Goal: Task Accomplishment & Management: Complete application form

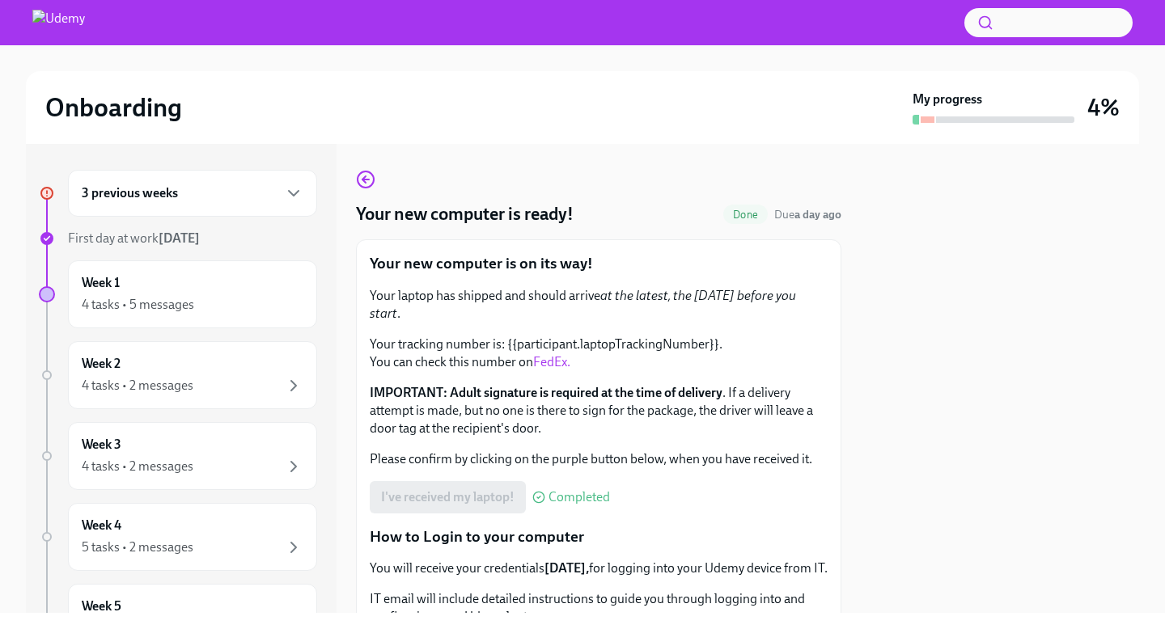
click at [281, 200] on div "3 previous weeks" at bounding box center [193, 193] width 222 height 19
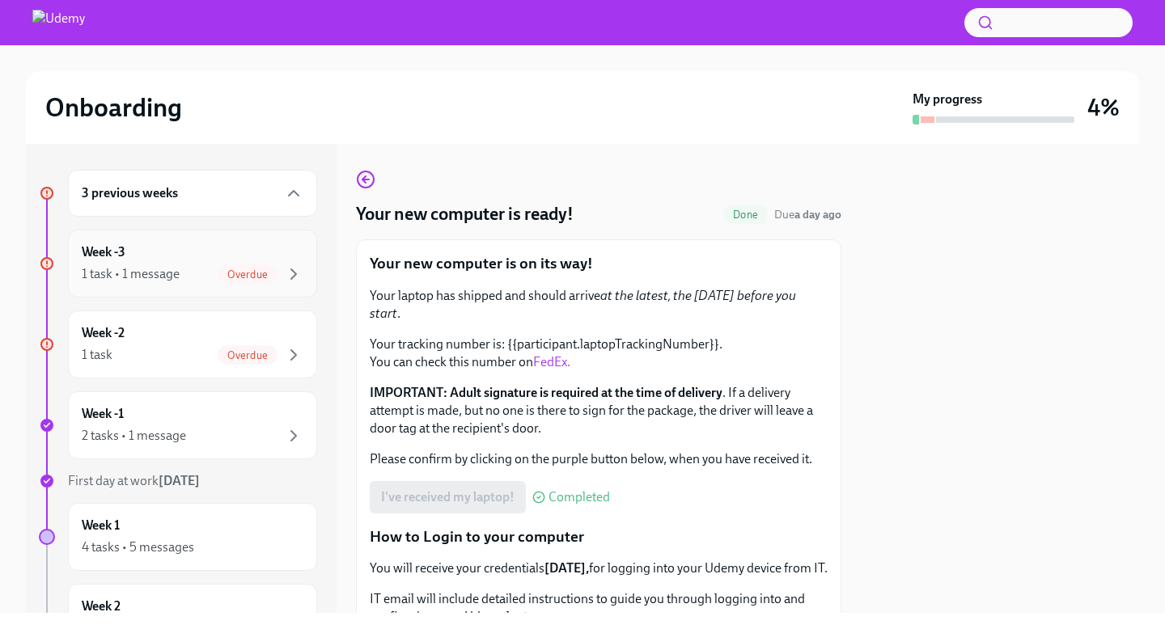
click at [176, 267] on div "1 task • 1 message" at bounding box center [131, 274] width 98 height 18
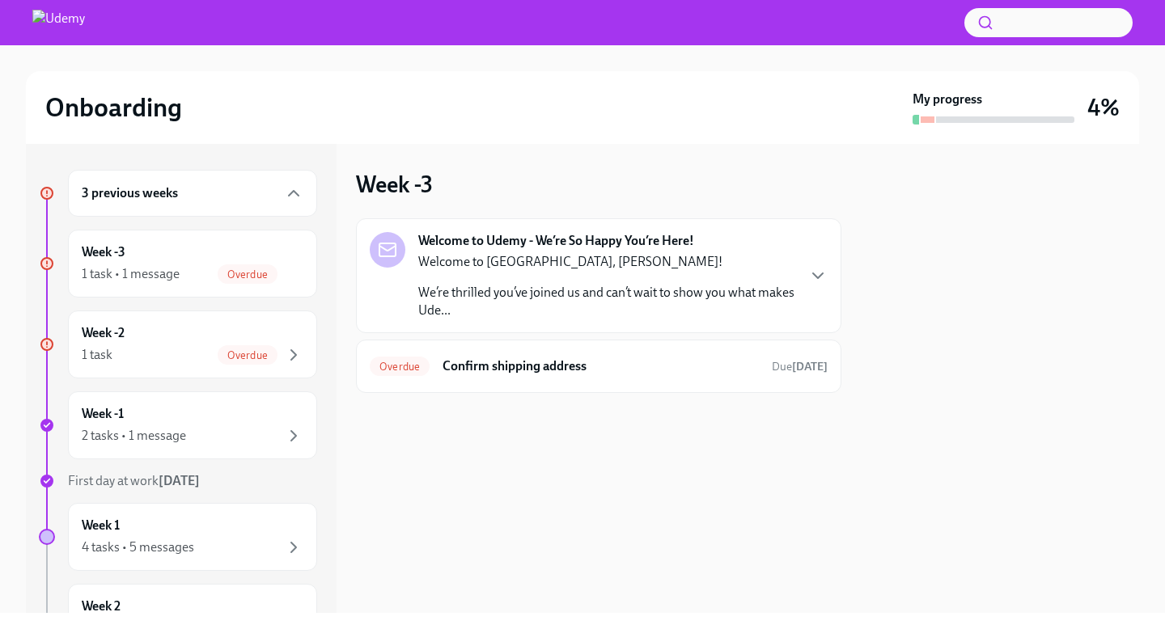
click at [509, 308] on p "We’re thrilled you’ve joined us and can’t wait to show you what makes Ude..." at bounding box center [606, 302] width 377 height 36
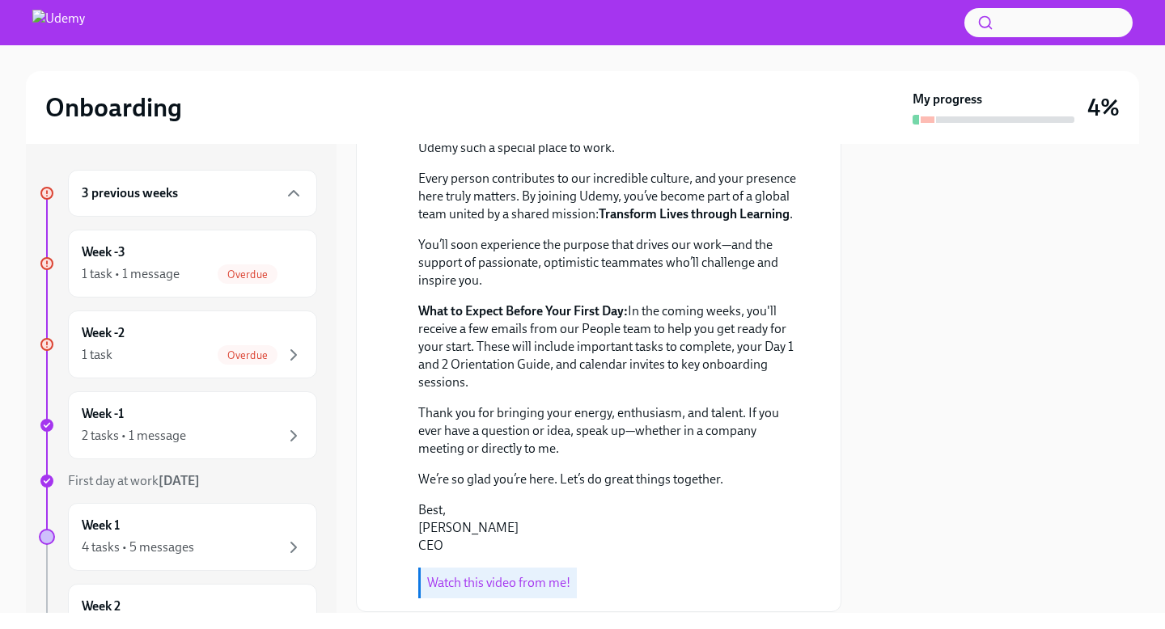
scroll to position [431, 0]
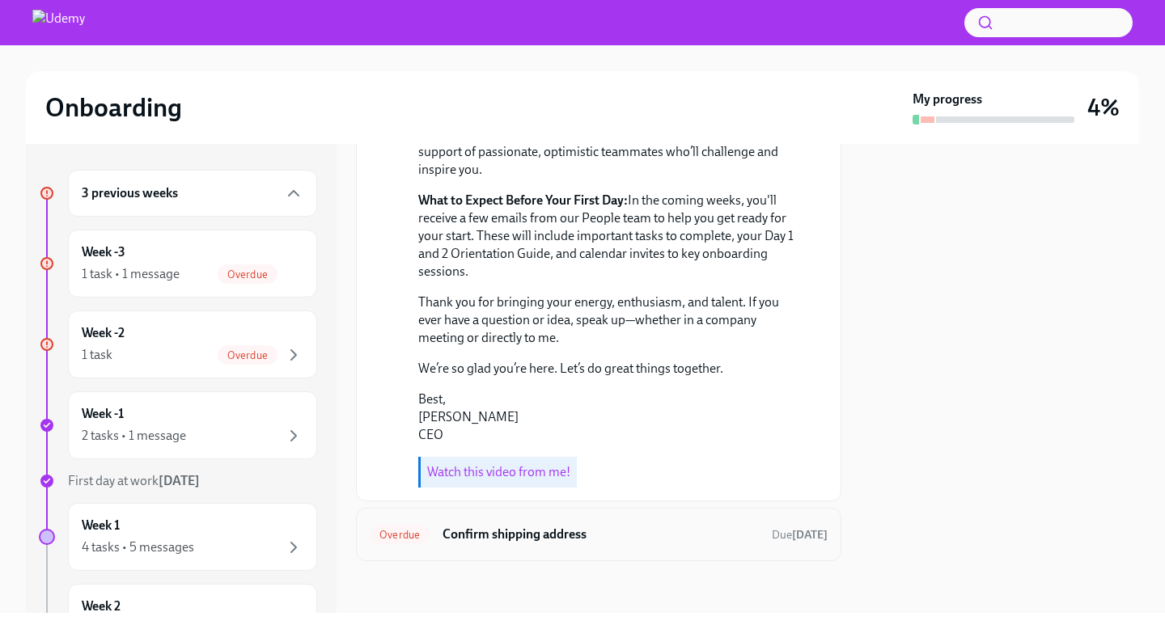
click at [544, 541] on h6 "Confirm shipping address" at bounding box center [600, 535] width 316 height 18
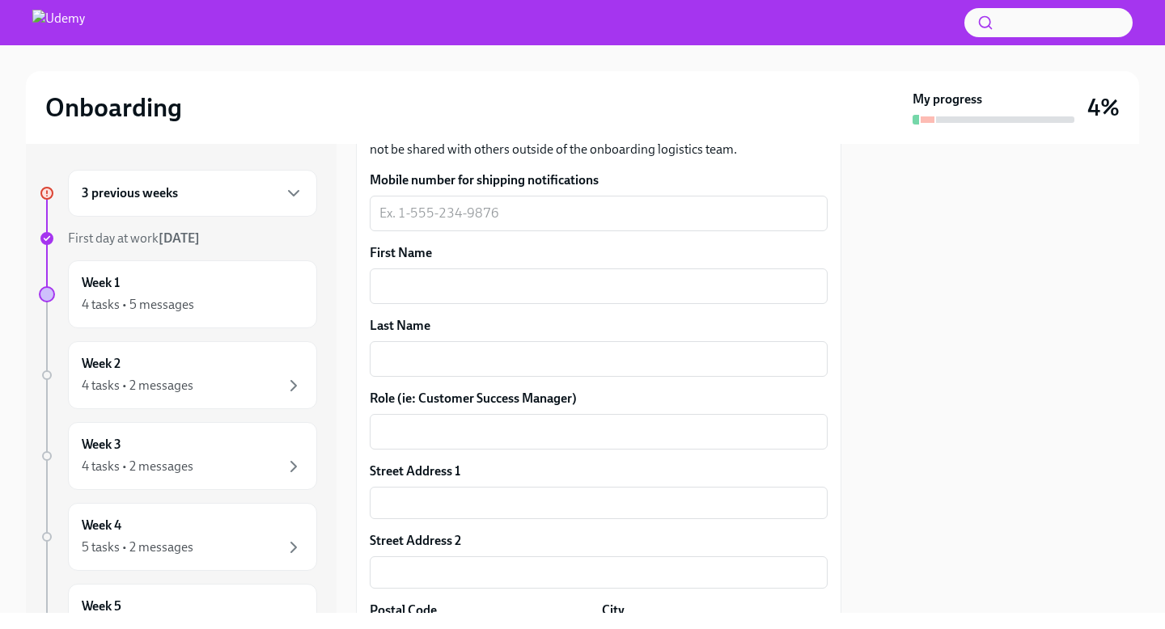
scroll to position [697, 0]
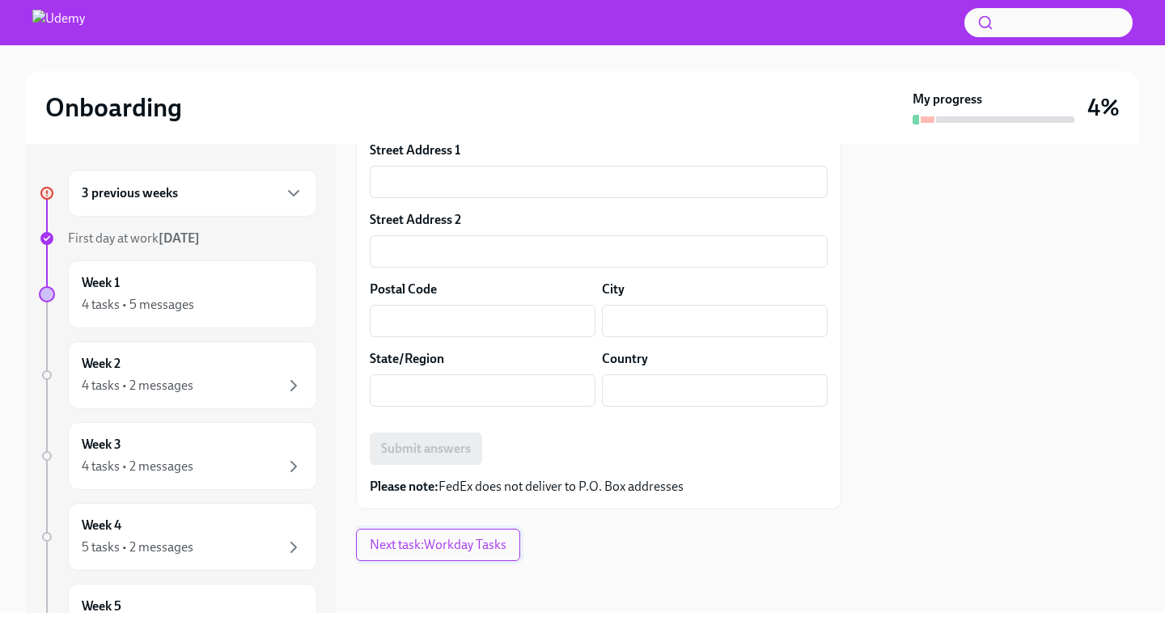
click at [480, 551] on span "Next task : Workday Tasks" at bounding box center [438, 545] width 137 height 16
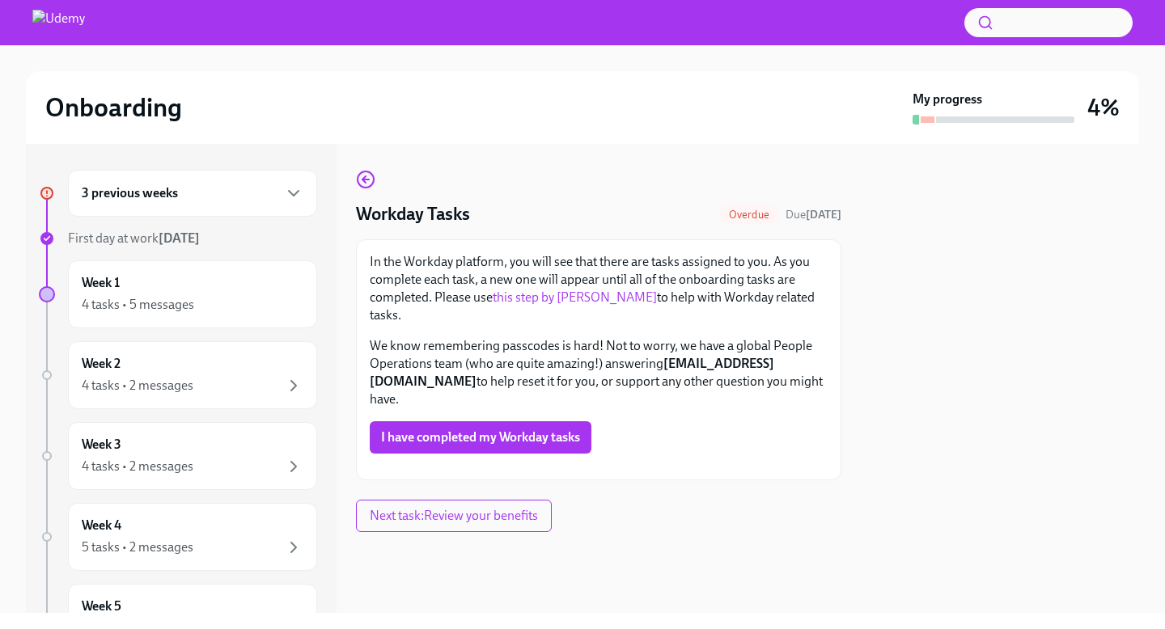
scroll to position [9, 0]
click at [281, 194] on div "3 previous weeks" at bounding box center [193, 193] width 222 height 19
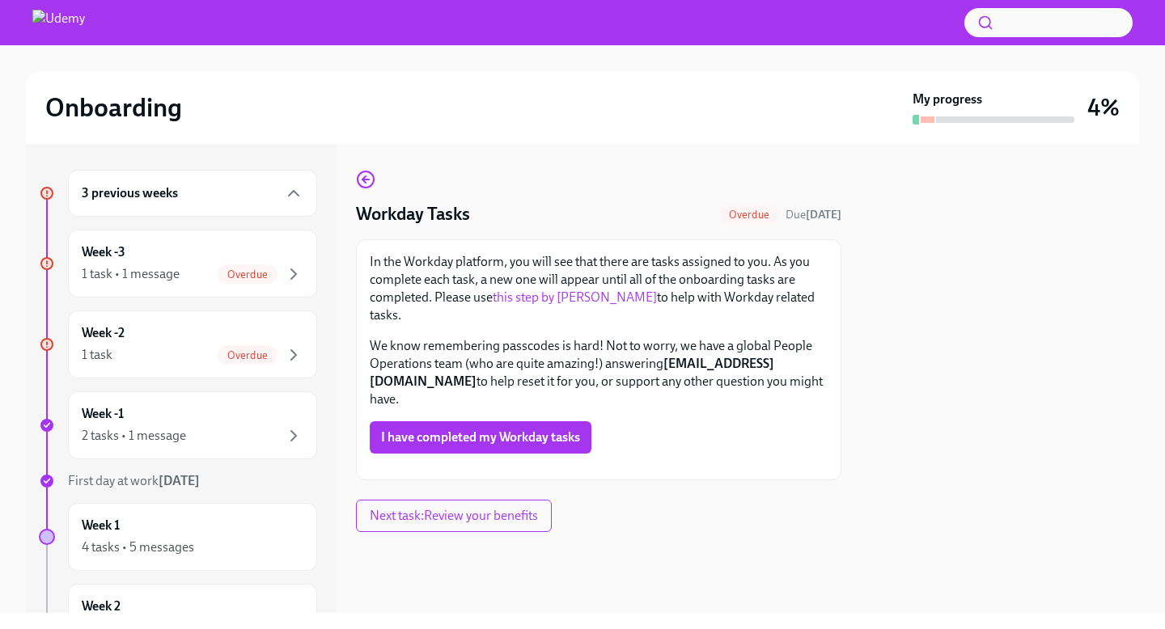
scroll to position [0, 0]
click at [590, 302] on link "this step by [PERSON_NAME]" at bounding box center [574, 297] width 164 height 15
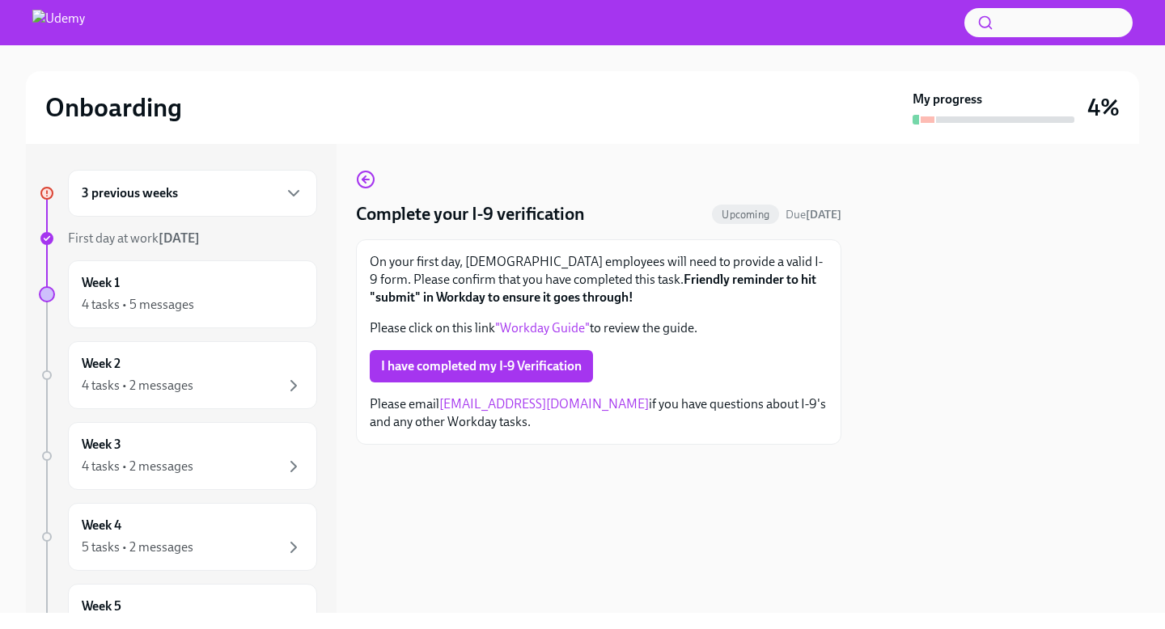
click at [85, 19] on img at bounding box center [58, 23] width 53 height 26
click at [85, 32] on img at bounding box center [58, 23] width 53 height 26
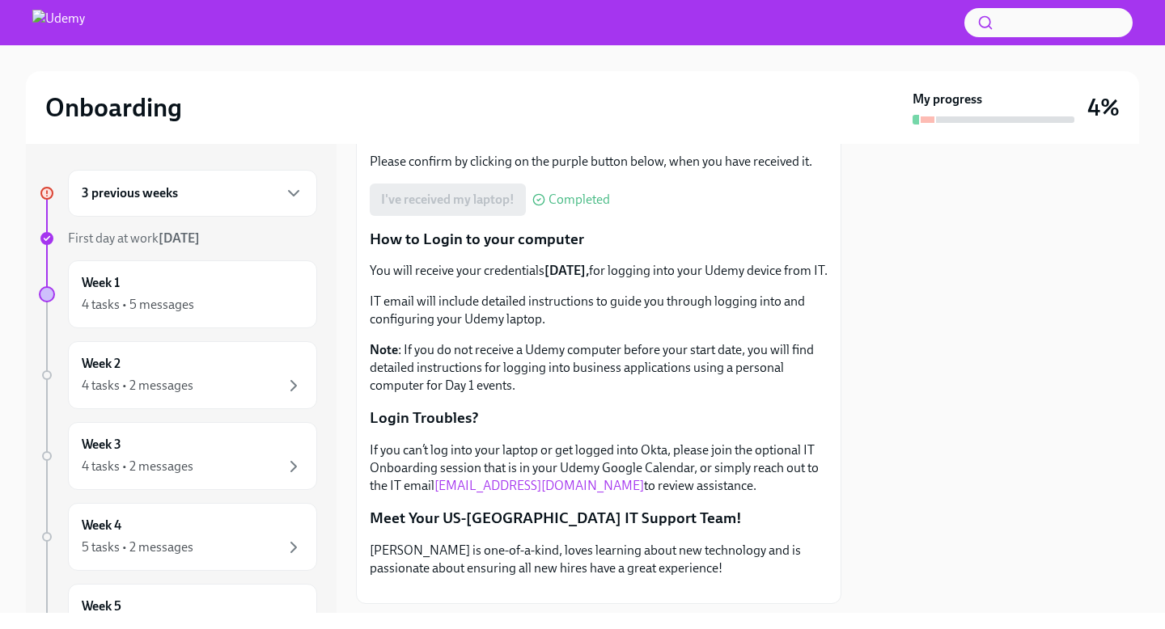
scroll to position [477, 0]
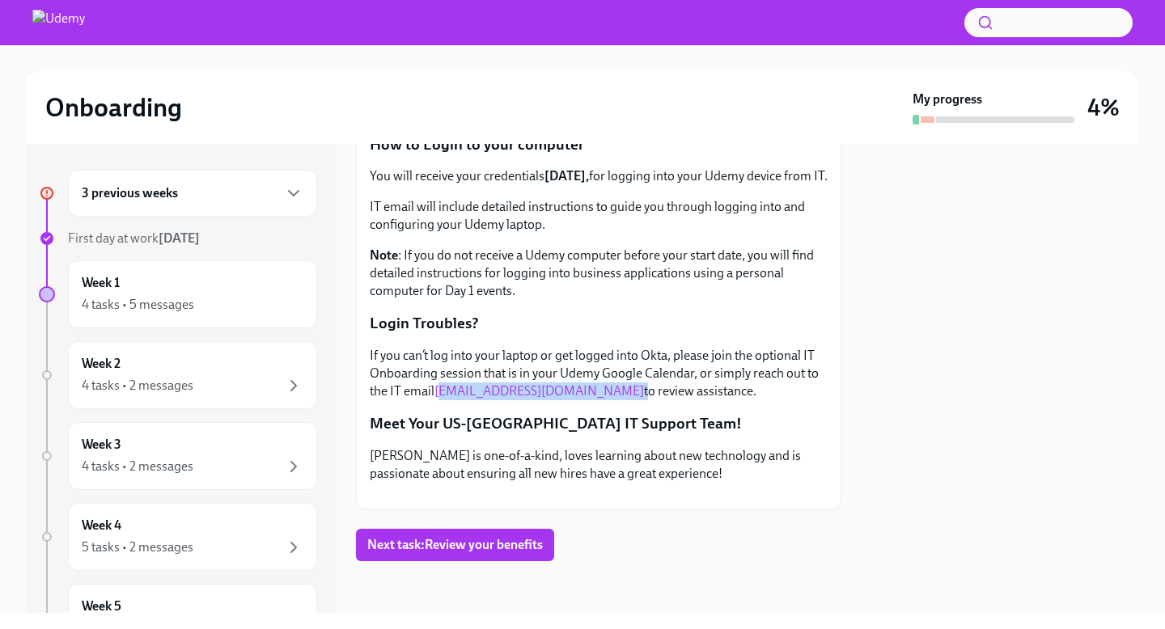
drag, startPoint x: 572, startPoint y: 311, endPoint x: 441, endPoint y: 310, distance: 131.0
click at [441, 347] on p "If you can’t log into your laptop or get logged into Okta, please join the opti…" at bounding box center [599, 373] width 458 height 53
copy p "t-support@udemy.com"
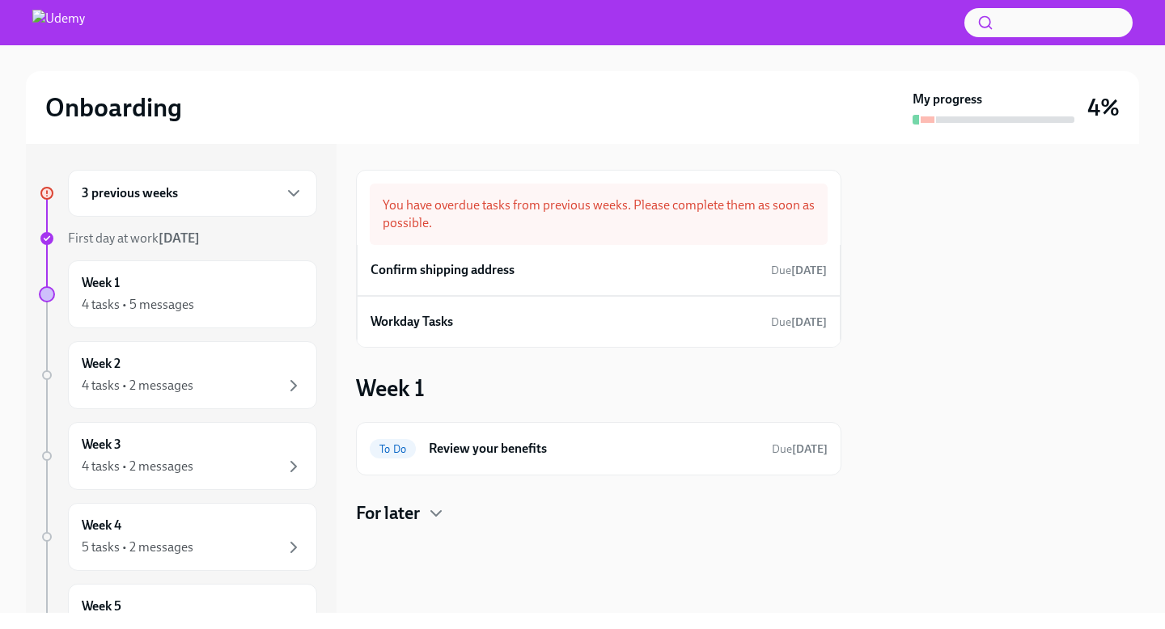
click at [119, 102] on h2 "Onboarding" at bounding box center [113, 107] width 137 height 32
click at [407, 262] on h6 "Confirm shipping address" at bounding box center [442, 270] width 144 height 18
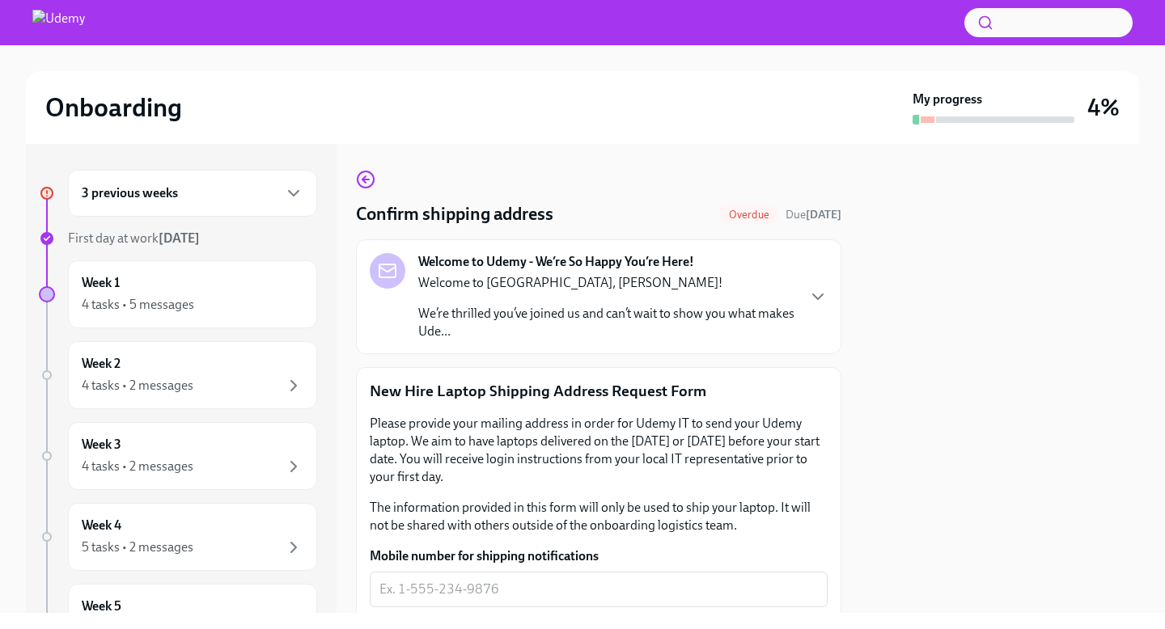
scroll to position [11, 0]
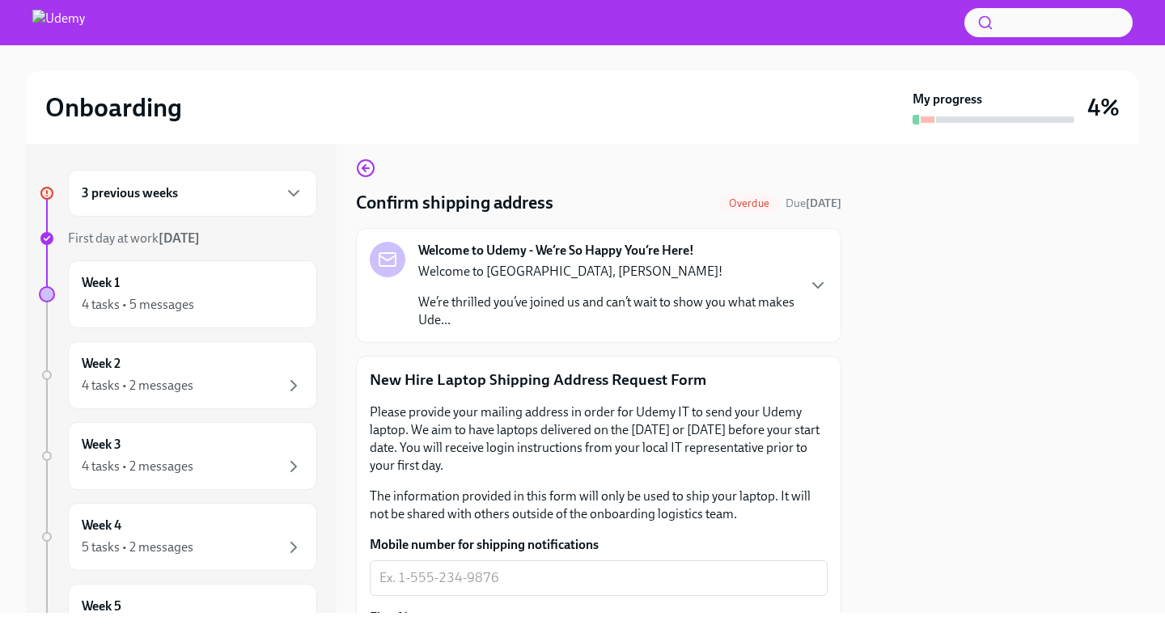
click at [510, 319] on p "We’re thrilled you’ve joined us and can’t wait to show you what makes Ude..." at bounding box center [606, 312] width 377 height 36
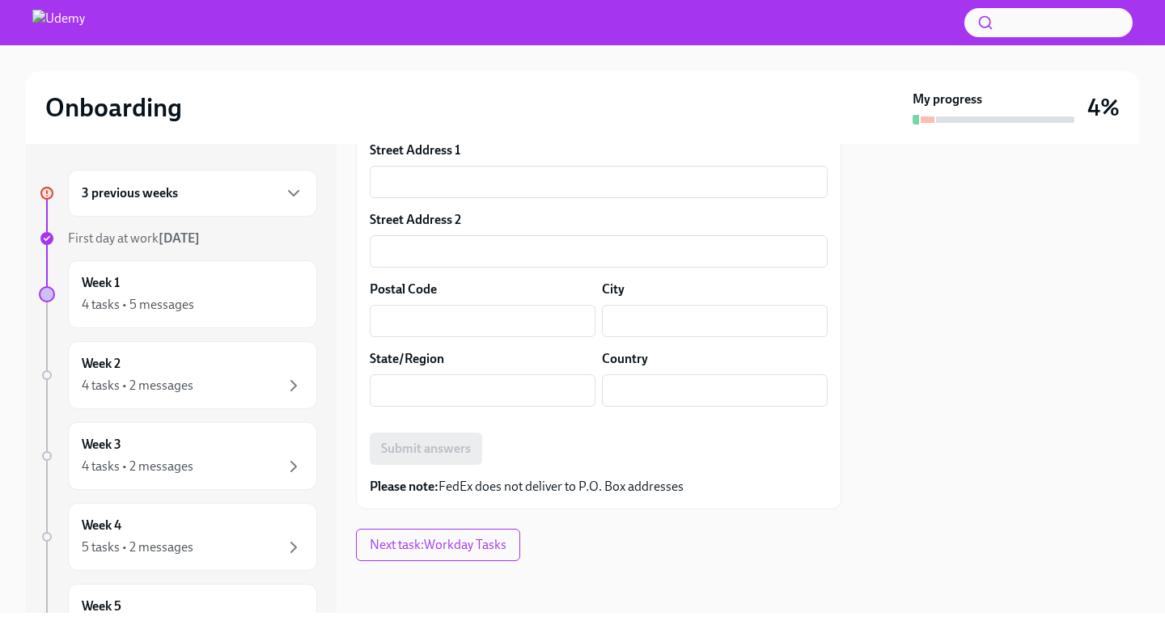
scroll to position [1297, 0]
click at [440, 541] on span "Next task : Workday Tasks" at bounding box center [438, 545] width 137 height 16
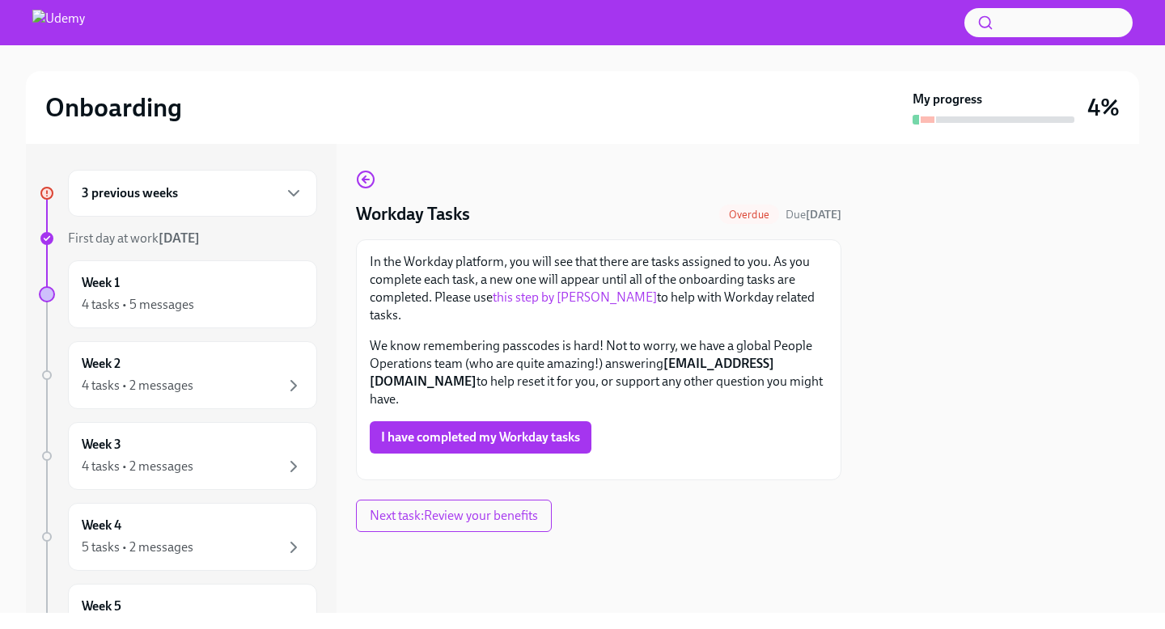
click at [583, 301] on link "this step by [PERSON_NAME]" at bounding box center [574, 297] width 164 height 15
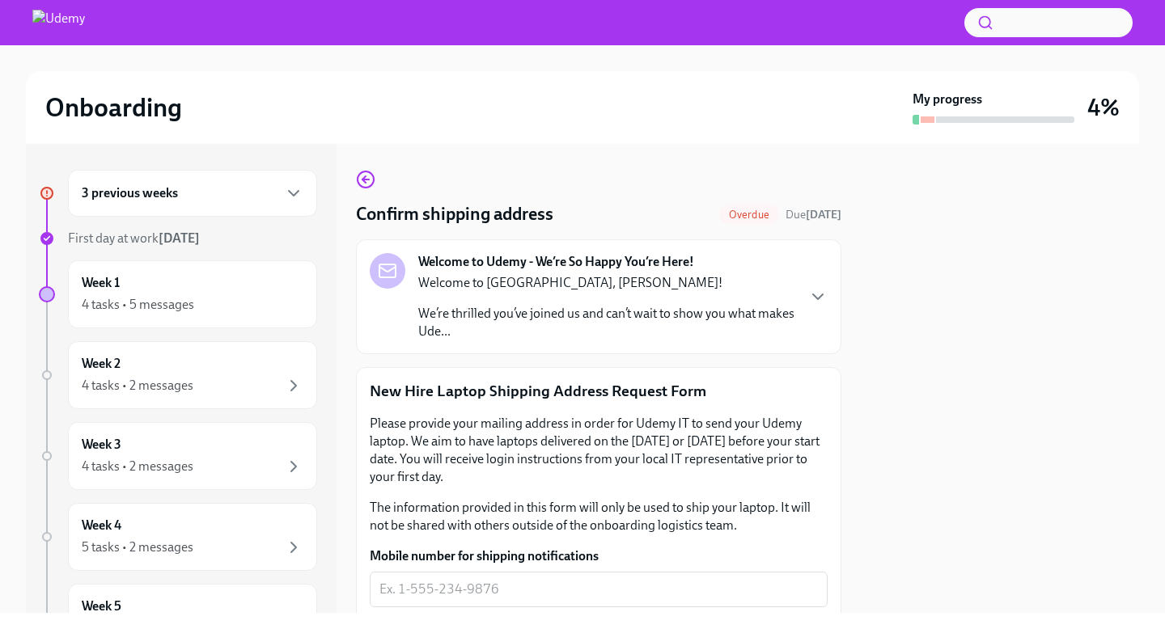
scroll to position [257, 0]
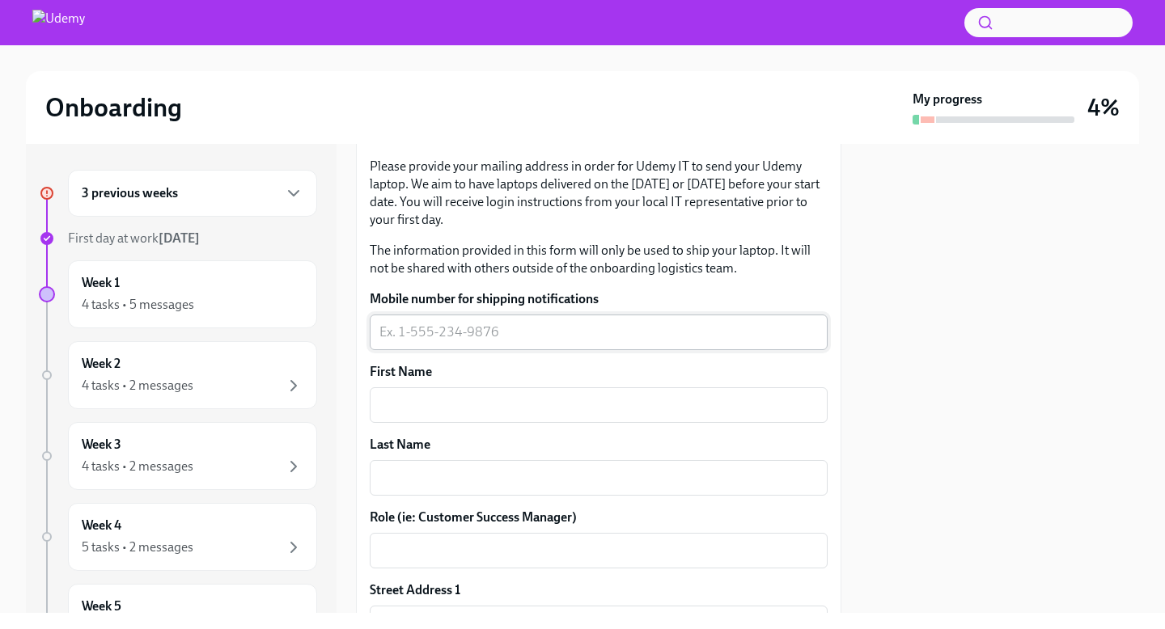
click at [471, 325] on textarea "Mobile number for shipping notifications" at bounding box center [598, 332] width 438 height 19
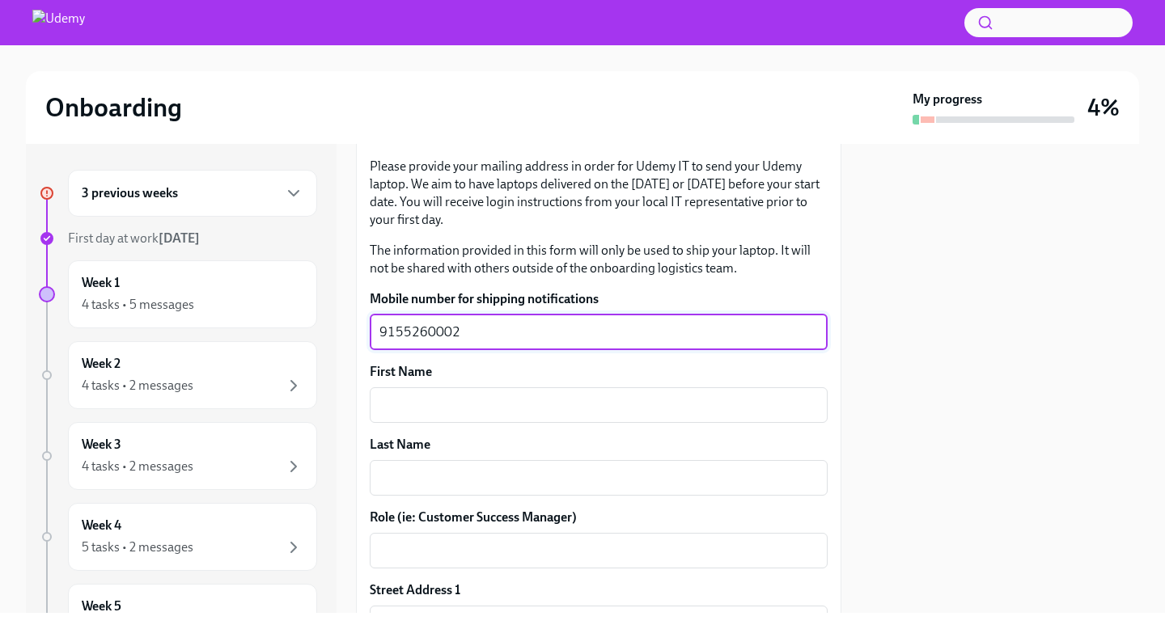
type textarea "9155260002"
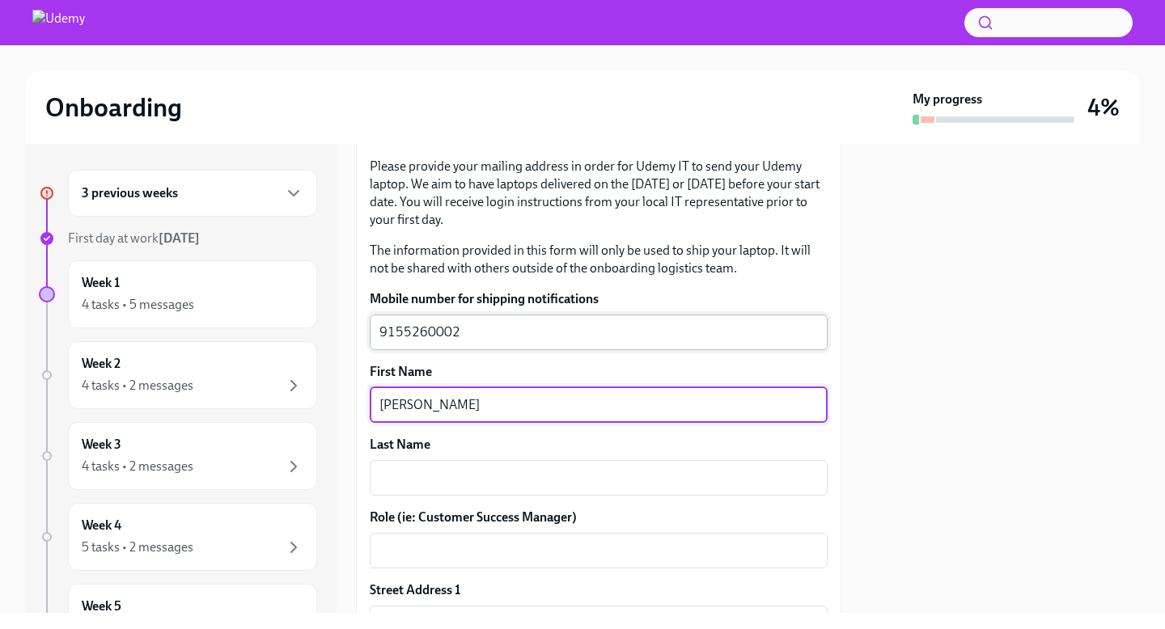
type textarea "[PERSON_NAME]"
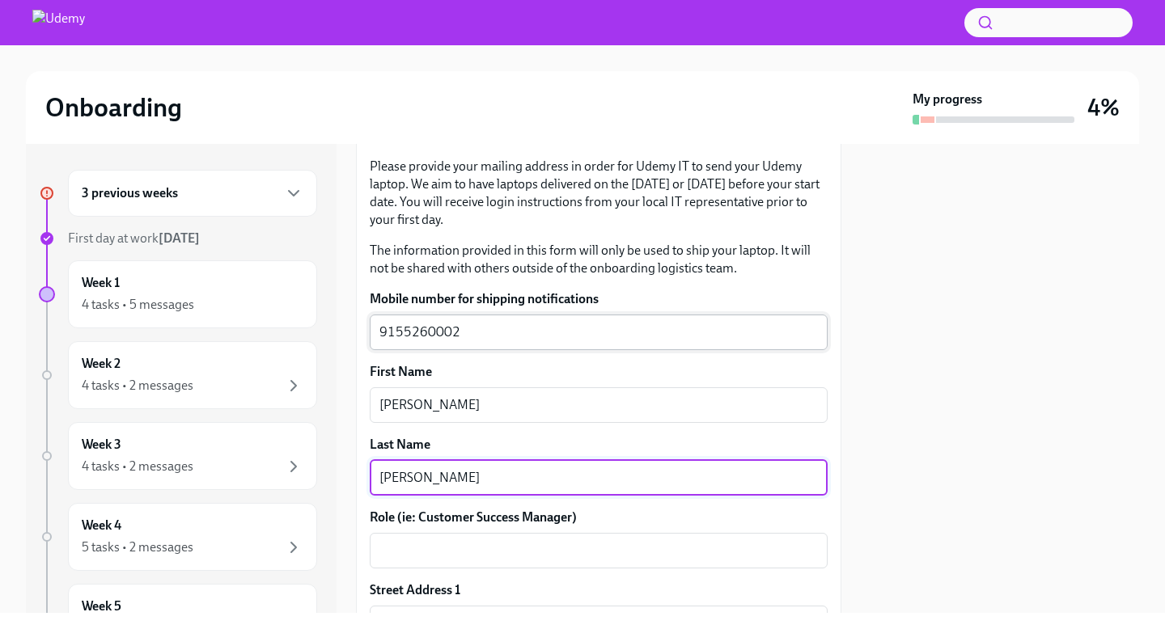
type textarea "[PERSON_NAME]"
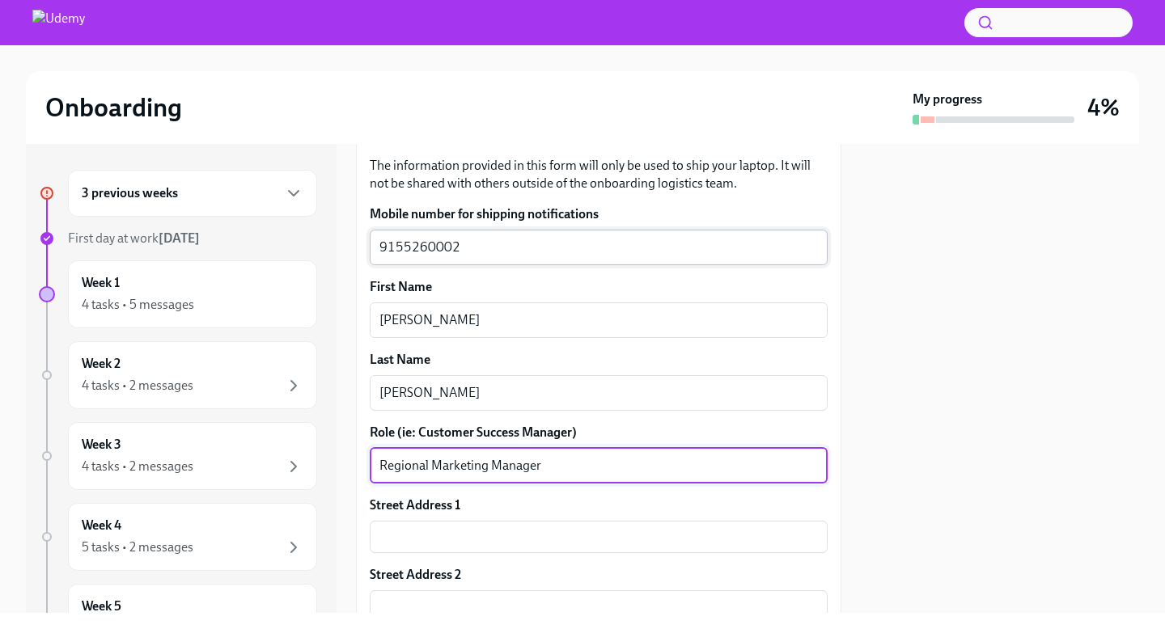
scroll to position [437, 0]
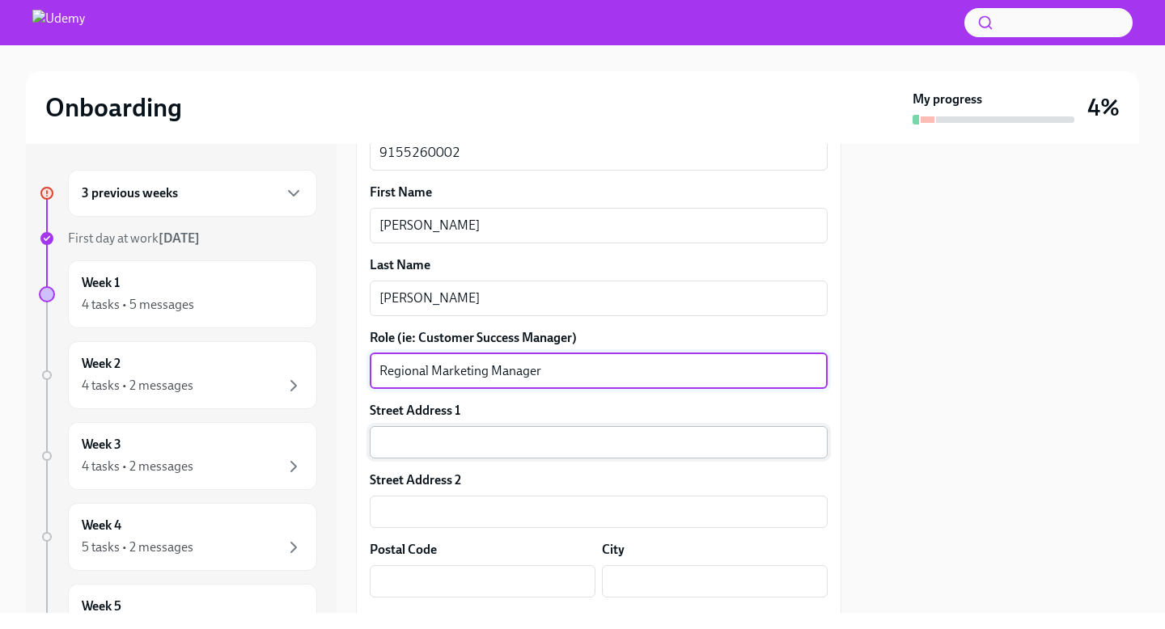
type textarea "Regional Marketing Manager"
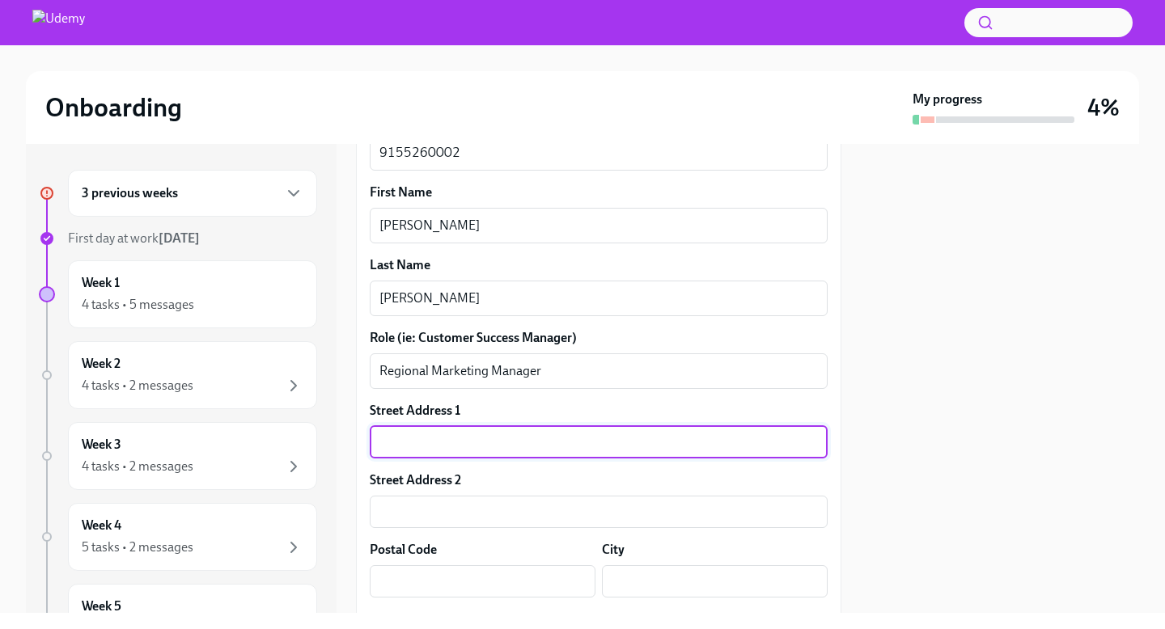
click at [438, 433] on input "text" at bounding box center [599, 442] width 458 height 32
type input "[STREET_ADDRESS][PERSON_NAME]"
type input "79936"
type input "[GEOGRAPHIC_DATA]"
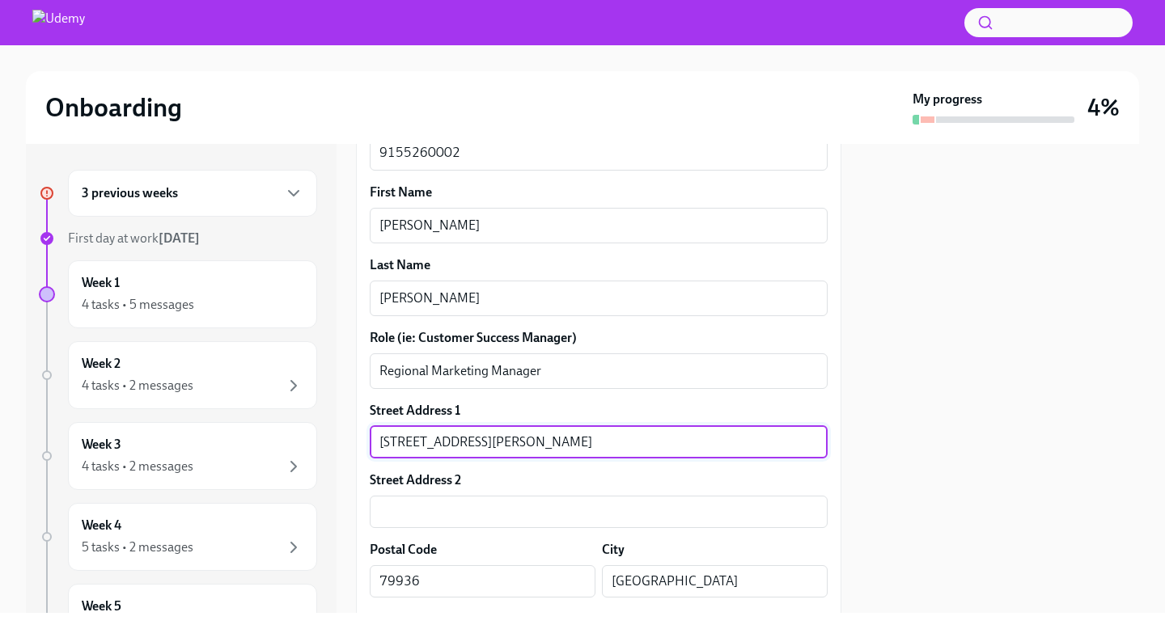
type input "US"
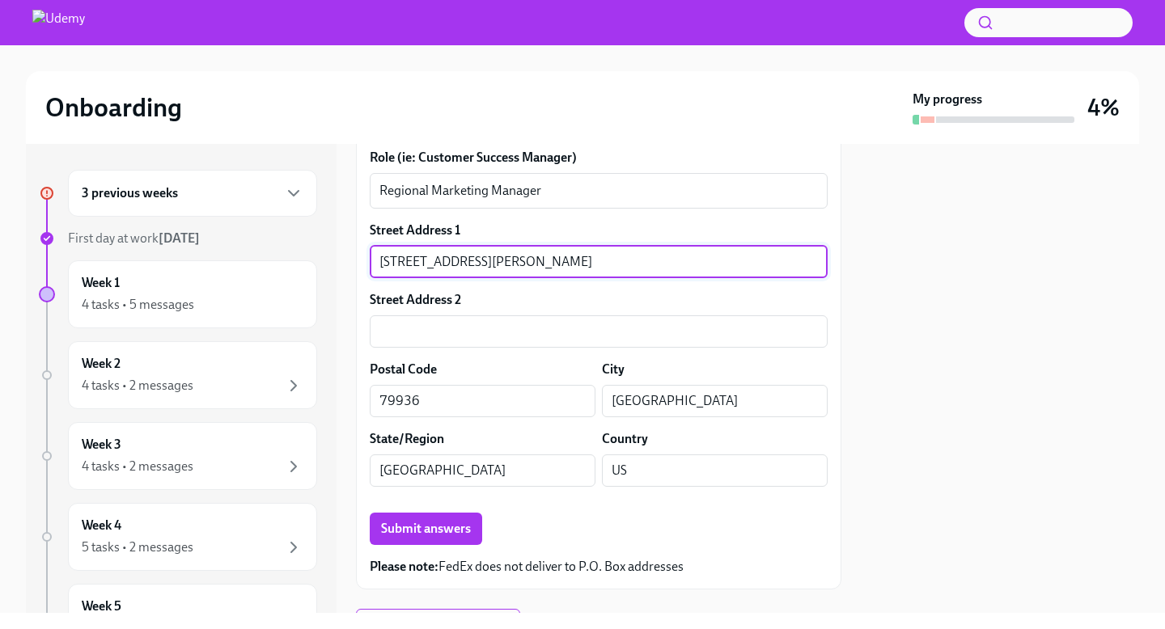
scroll to position [644, 0]
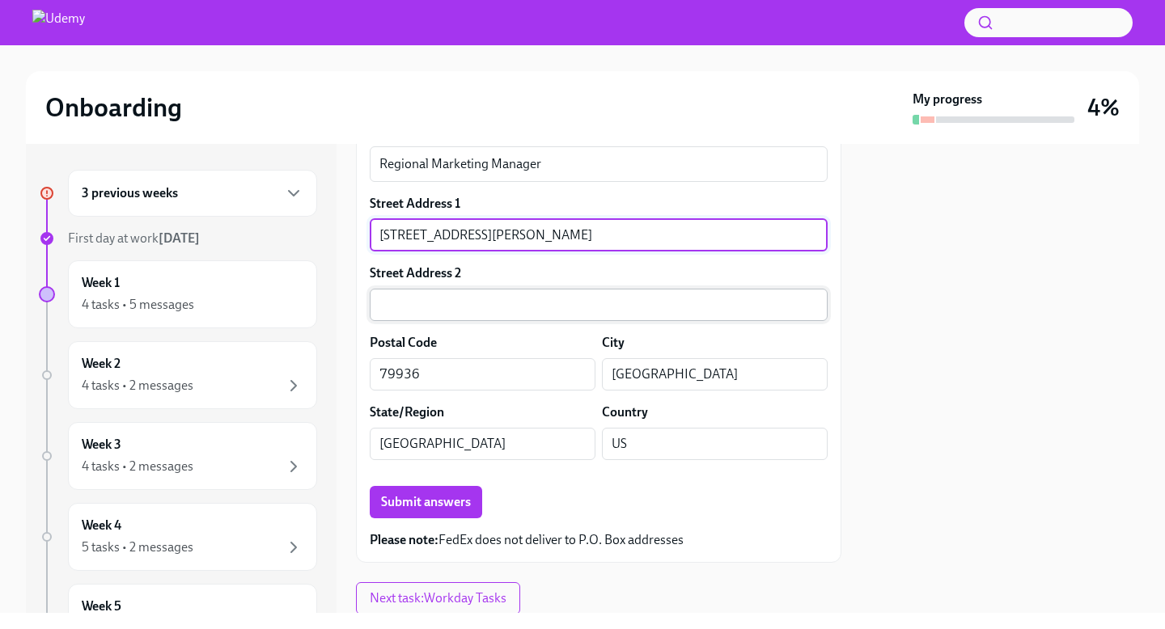
click at [542, 301] on input "text" at bounding box center [599, 305] width 458 height 32
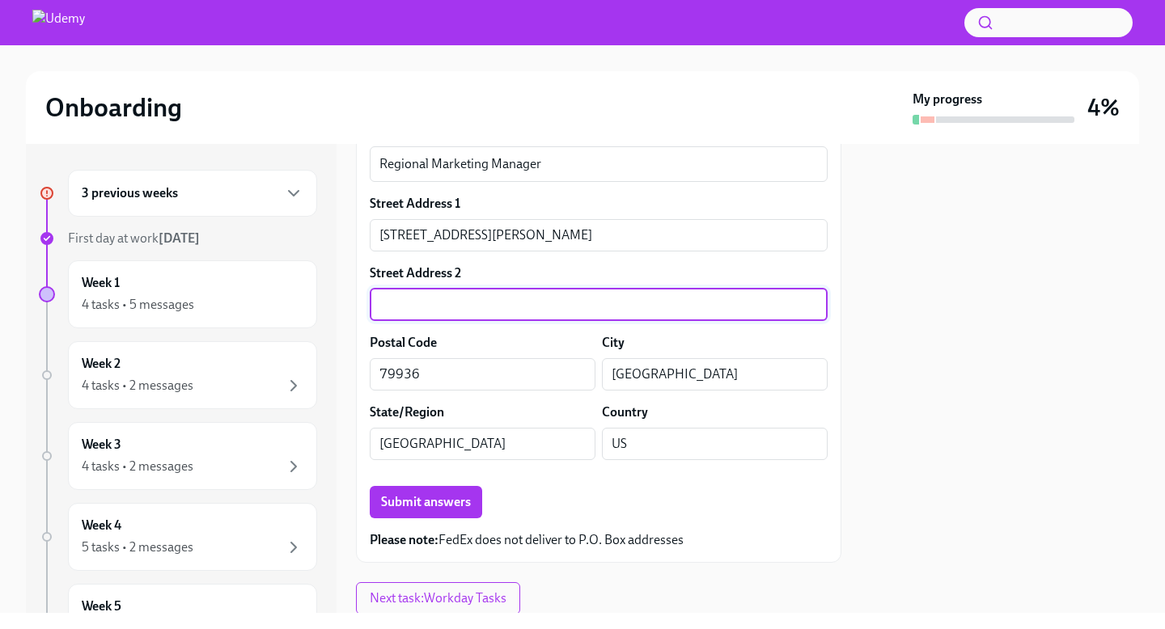
click at [864, 298] on div at bounding box center [999, 378] width 278 height 469
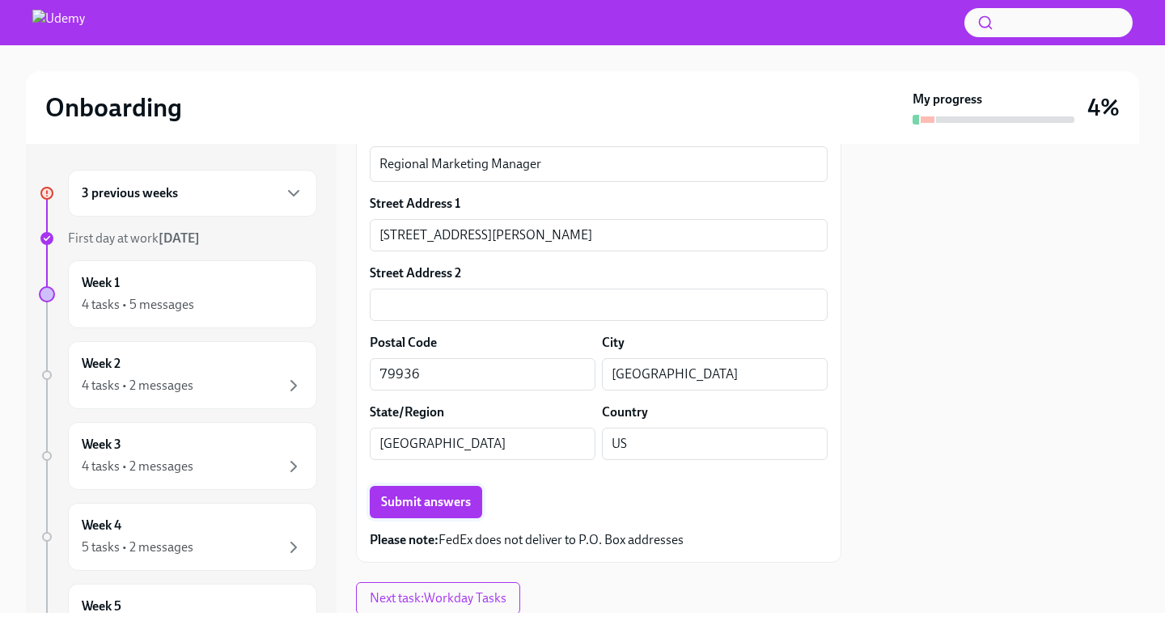
click at [447, 496] on span "Submit answers" at bounding box center [426, 502] width 90 height 16
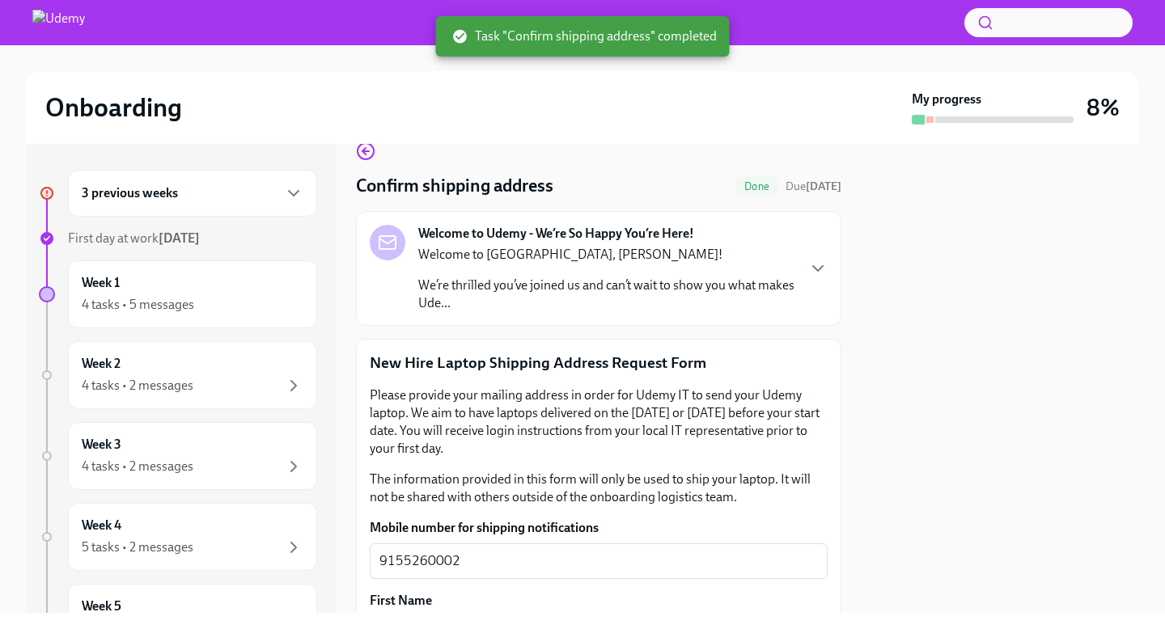
scroll to position [0, 0]
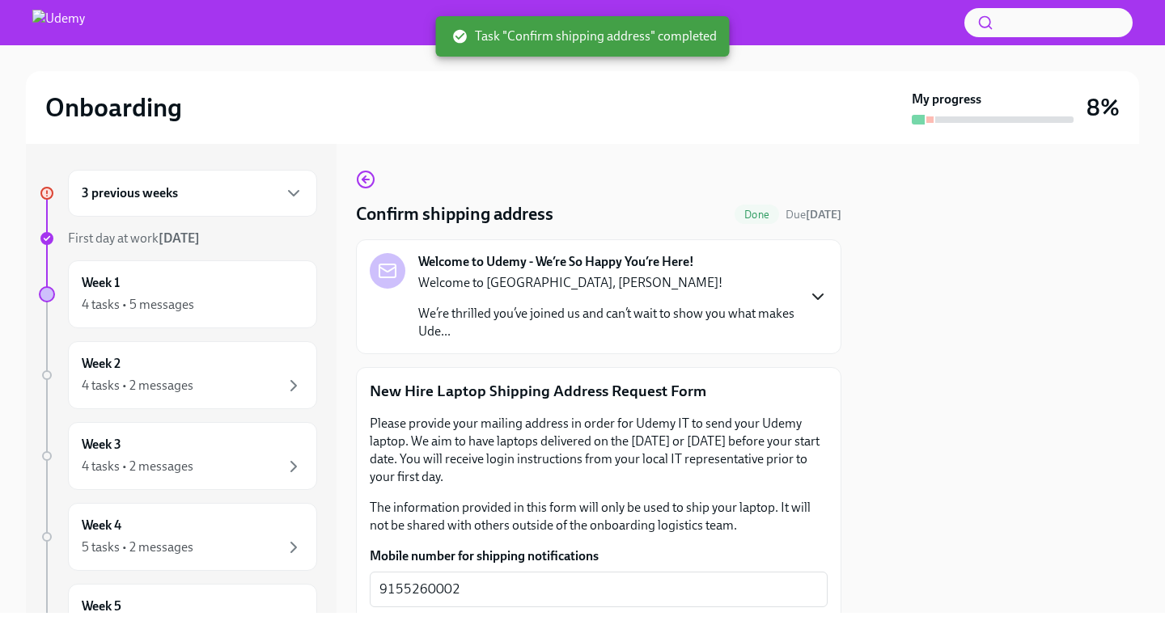
click at [814, 300] on icon "button" at bounding box center [817, 296] width 19 height 19
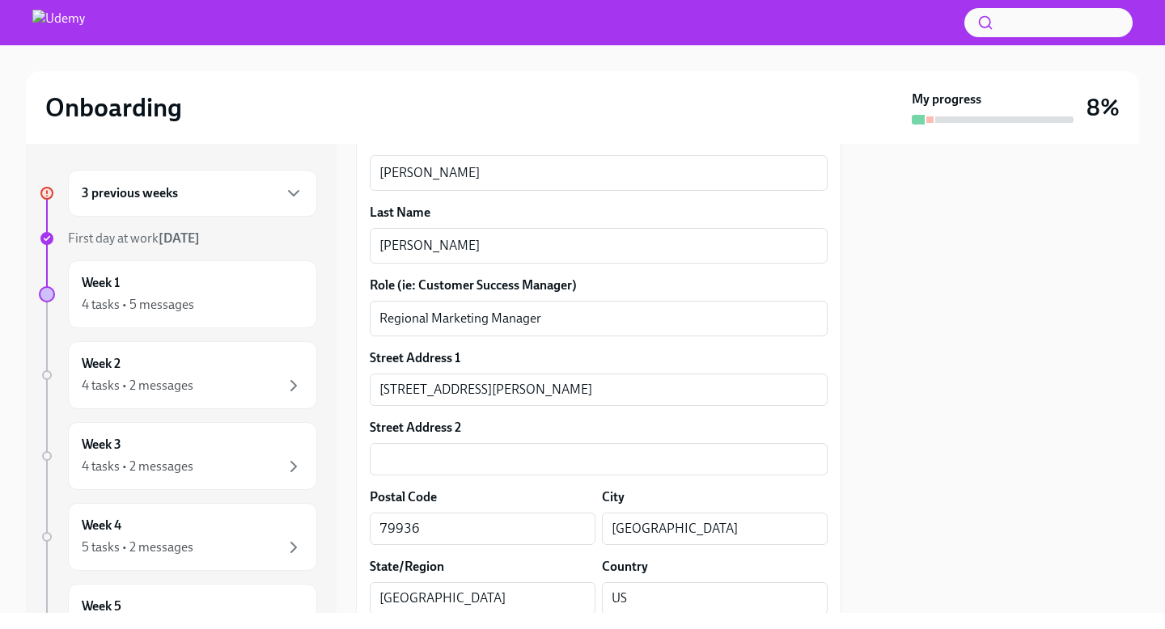
scroll to position [1297, 0]
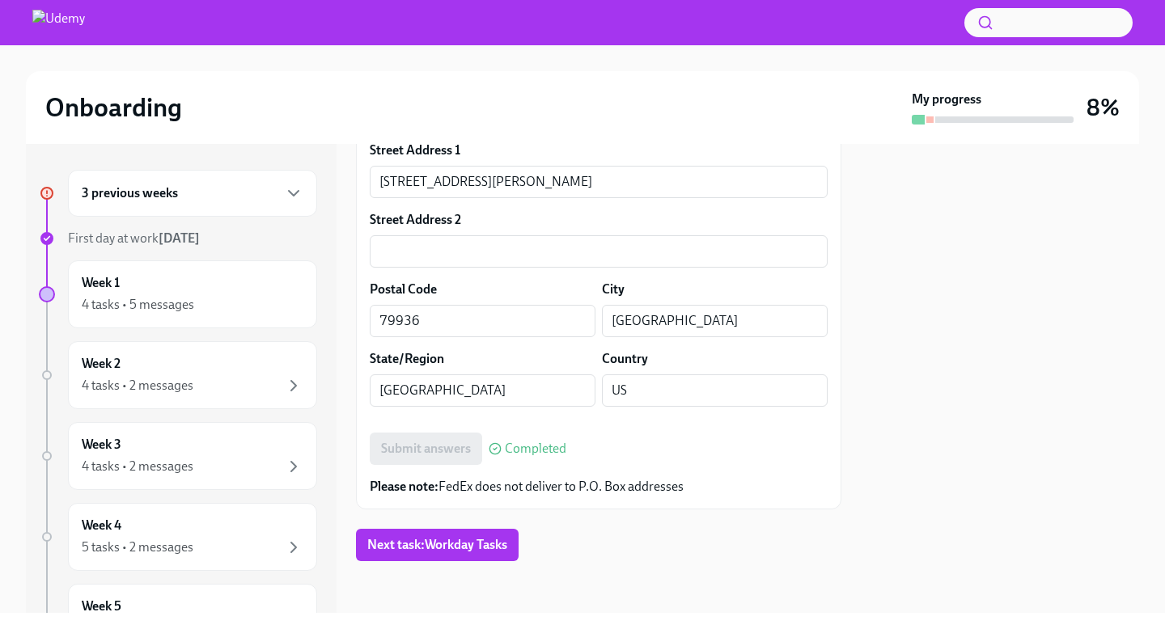
click at [535, 446] on span "Completed" at bounding box center [535, 448] width 61 height 13
click at [296, 199] on icon "button" at bounding box center [293, 193] width 19 height 19
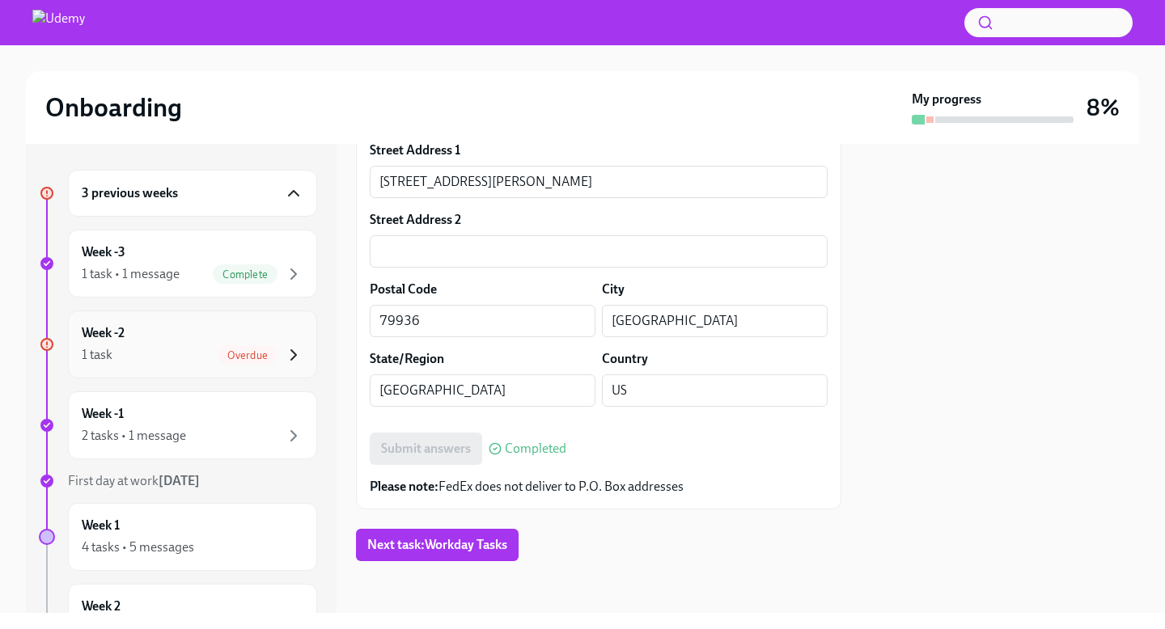
click at [284, 350] on icon "button" at bounding box center [293, 354] width 19 height 19
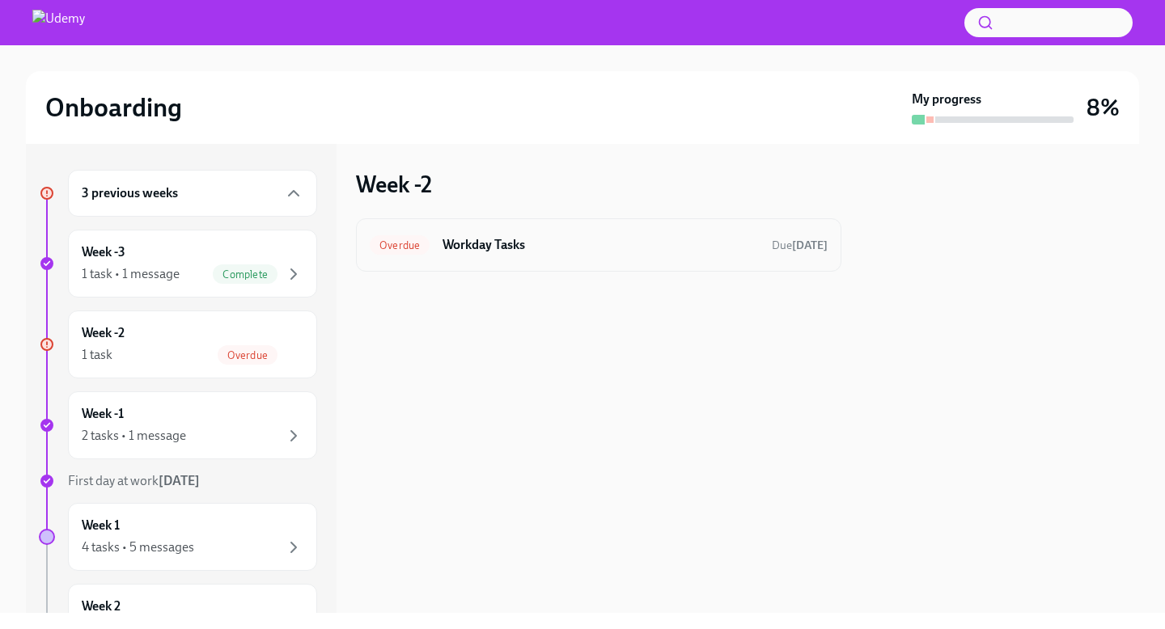
click at [496, 252] on h6 "Workday Tasks" at bounding box center [600, 245] width 316 height 18
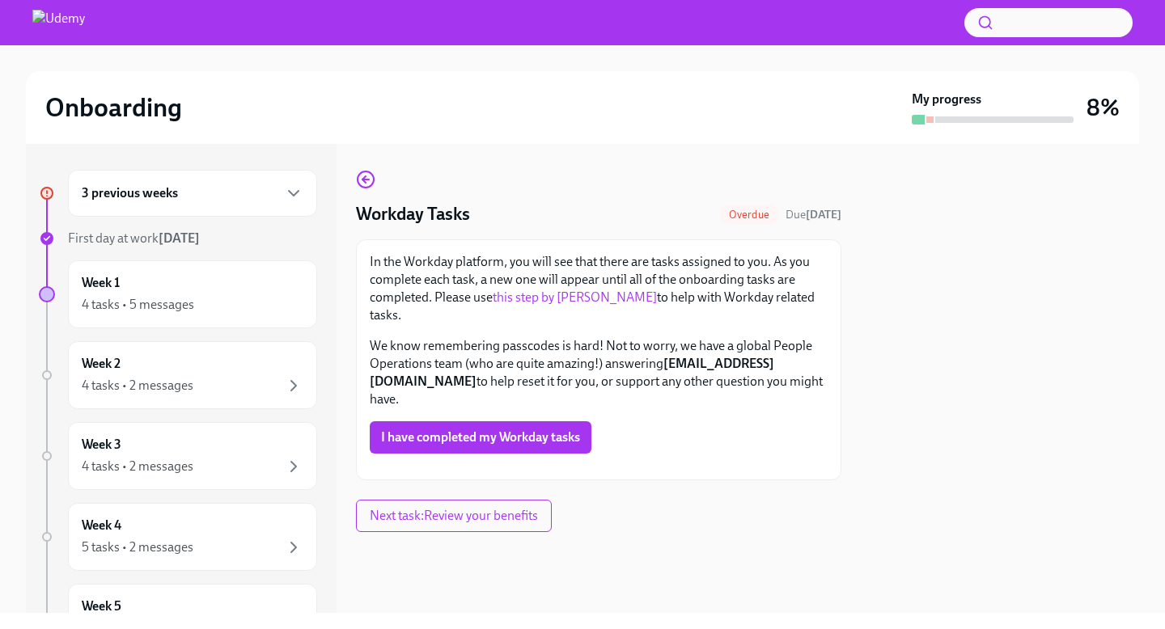
scroll to position [193, 0]
click at [253, 298] on div "4 tasks • 5 messages" at bounding box center [193, 304] width 222 height 19
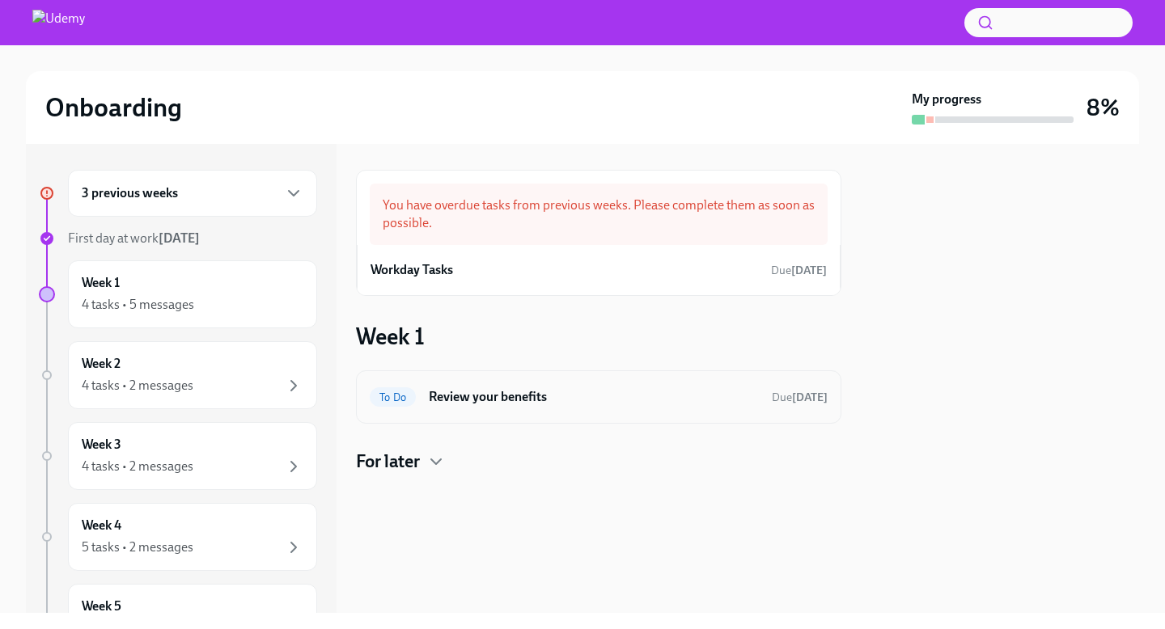
click at [512, 408] on div "To Do Review your benefits Due [DATE]" at bounding box center [599, 397] width 458 height 26
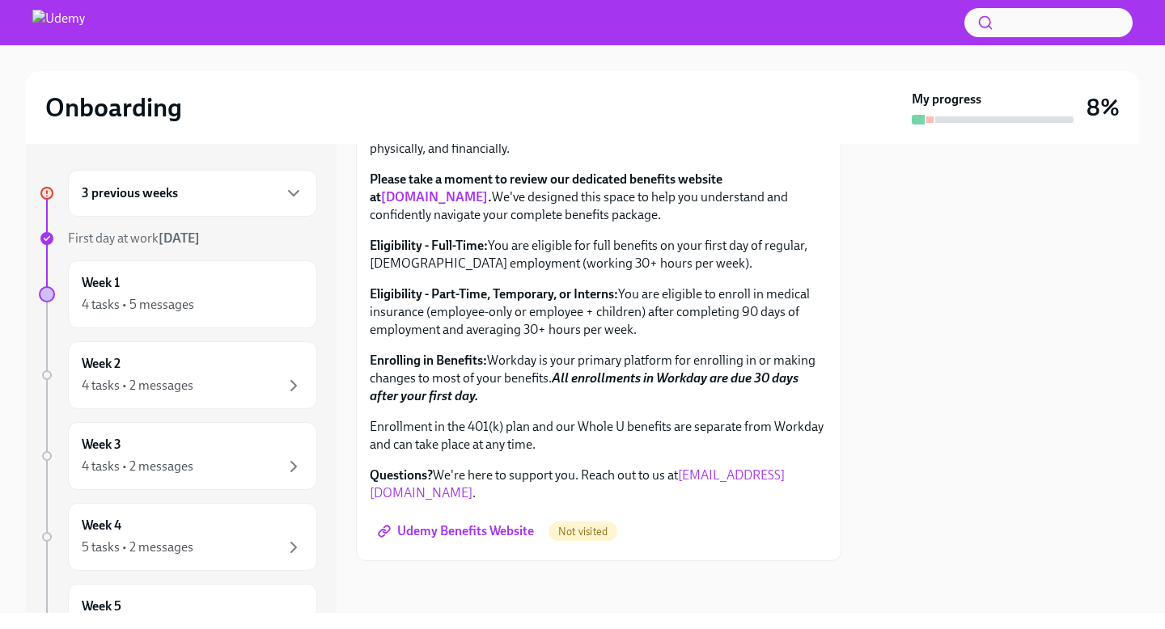
scroll to position [578, 0]
click at [516, 531] on span "Udemy Benefits Website" at bounding box center [457, 531] width 153 height 16
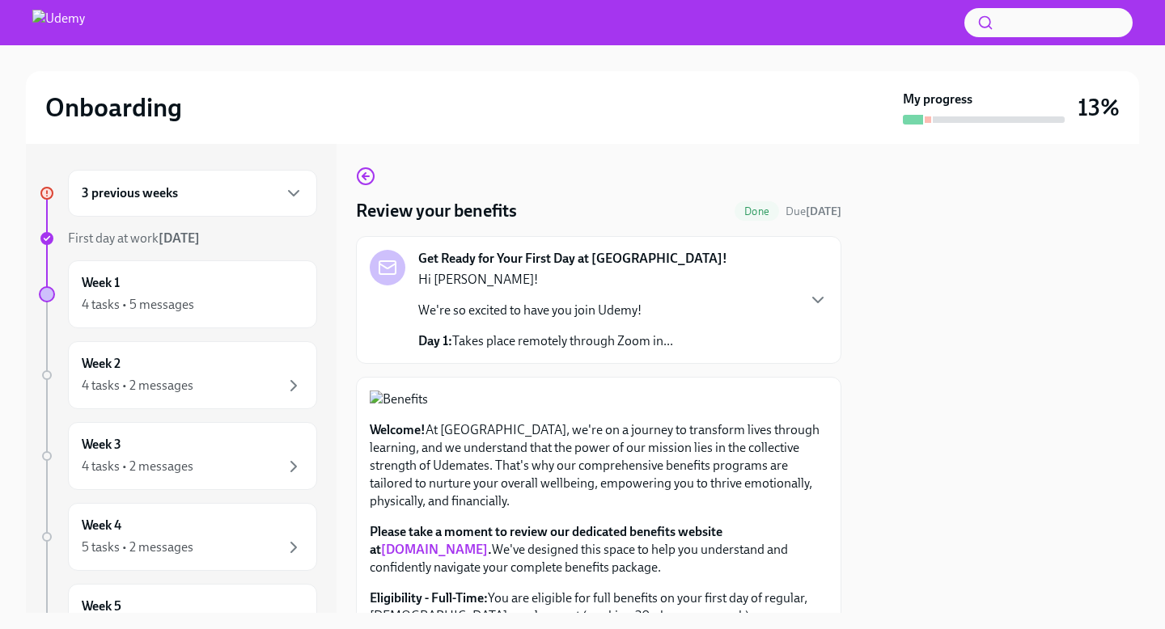
scroll to position [0, 0]
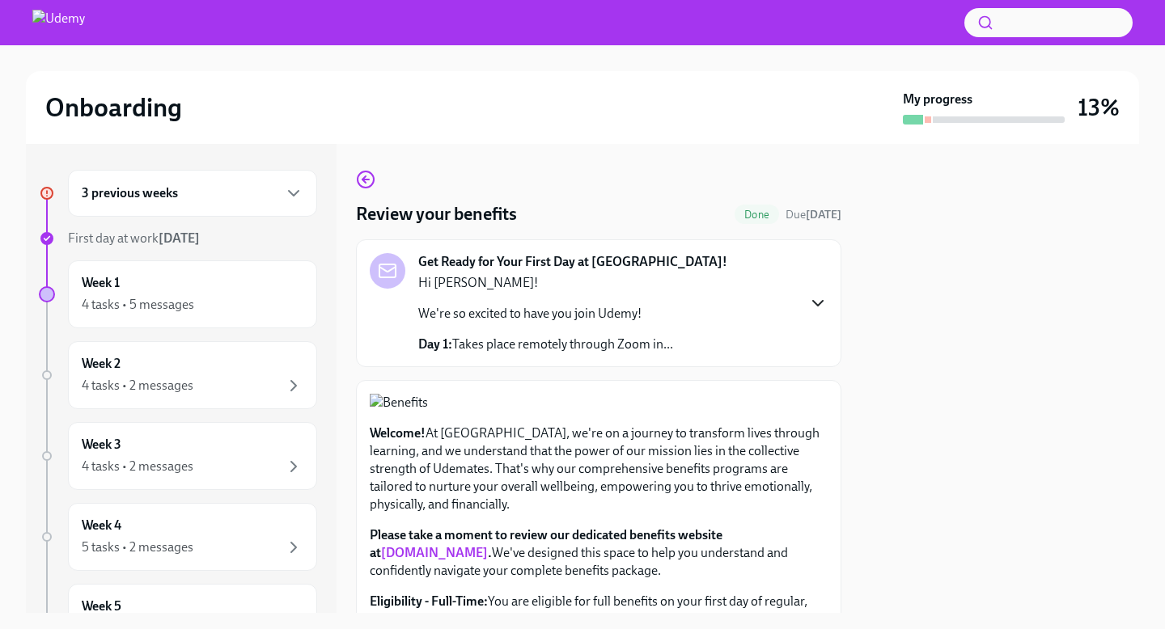
click at [814, 304] on icon "button" at bounding box center [817, 303] width 19 height 19
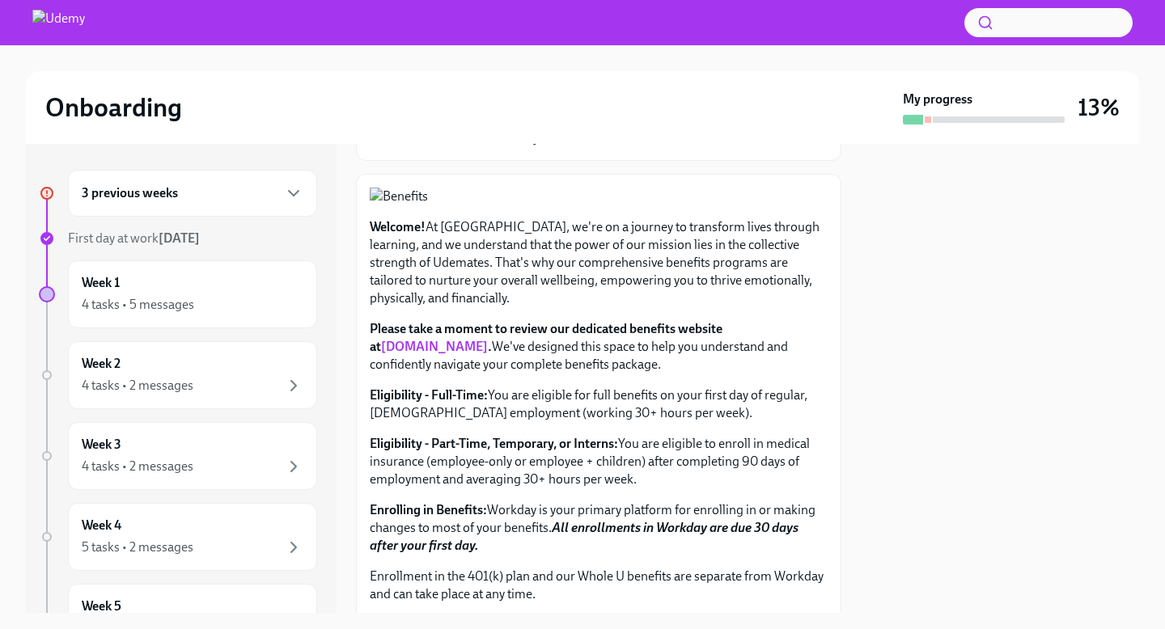
scroll to position [752, 0]
